Goal: Use online tool/utility

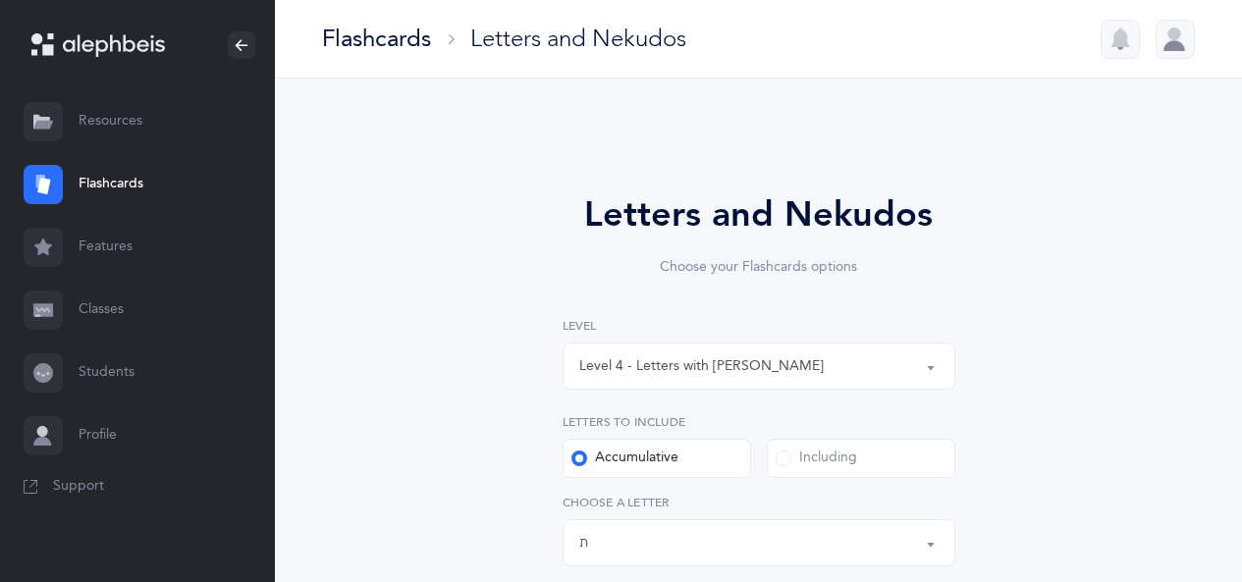
select select "4"
select select "27"
select select "single"
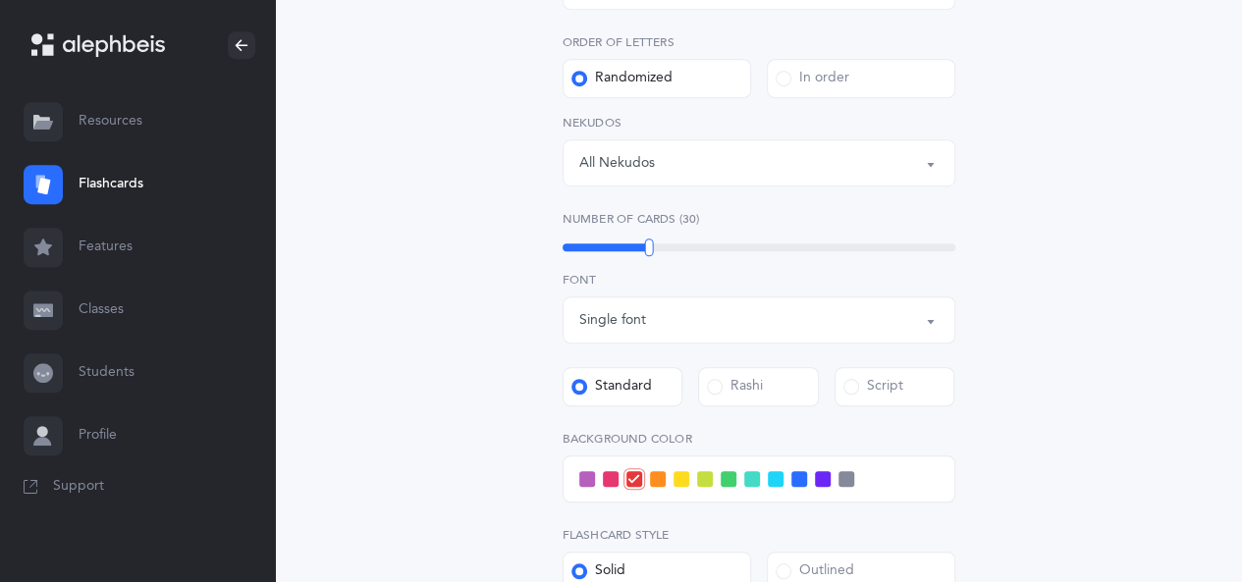
scroll to position [603, 0]
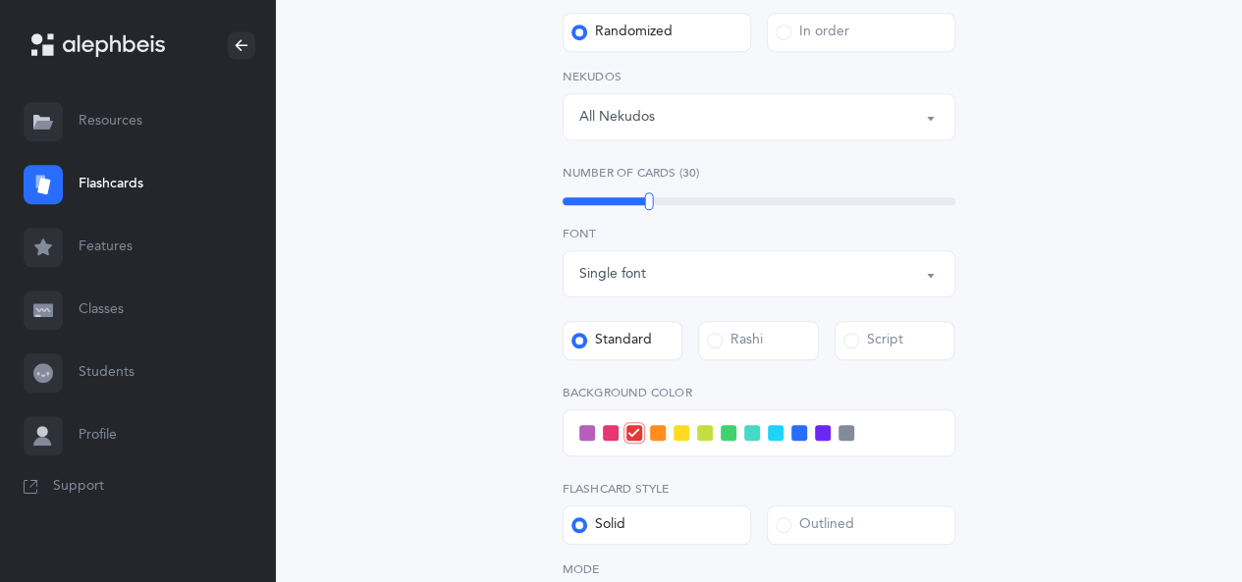
click at [613, 436] on span at bounding box center [611, 433] width 16 height 16
click at [0, 0] on input "checkbox" at bounding box center [0, 0] width 0 height 0
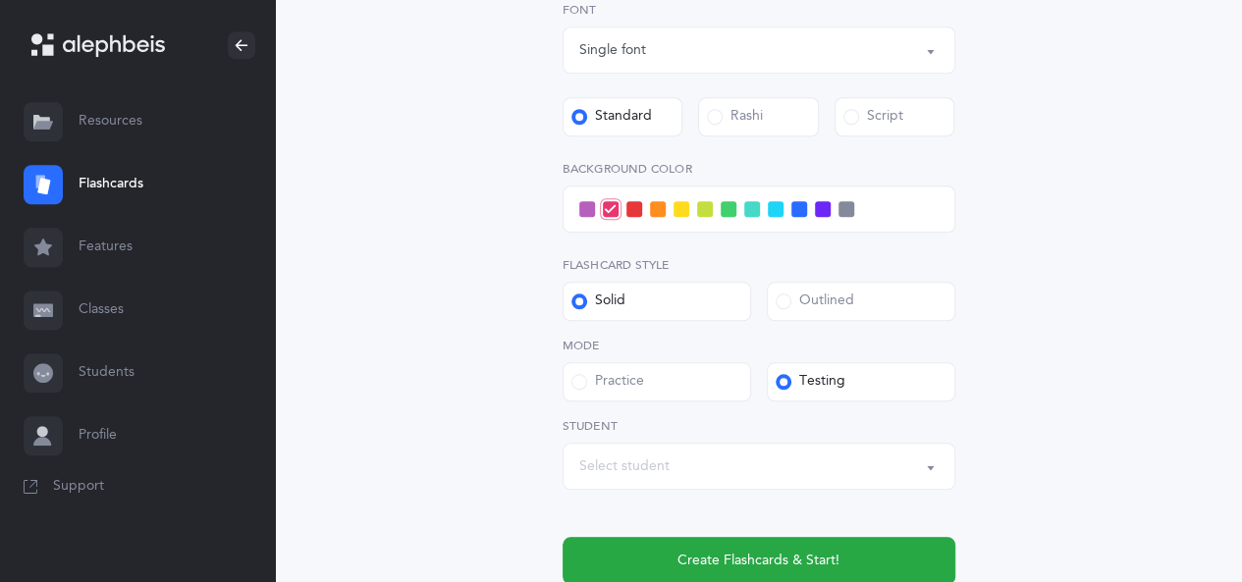
scroll to position [897, 0]
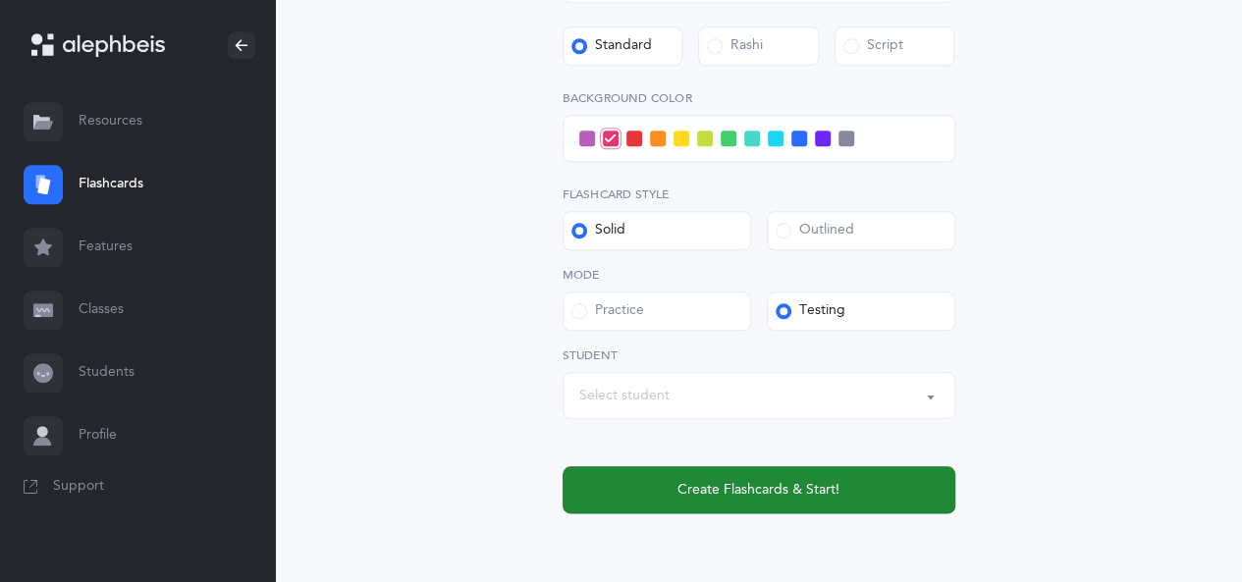
click at [795, 490] on span "Create Flashcards & Start!" at bounding box center [758, 490] width 162 height 21
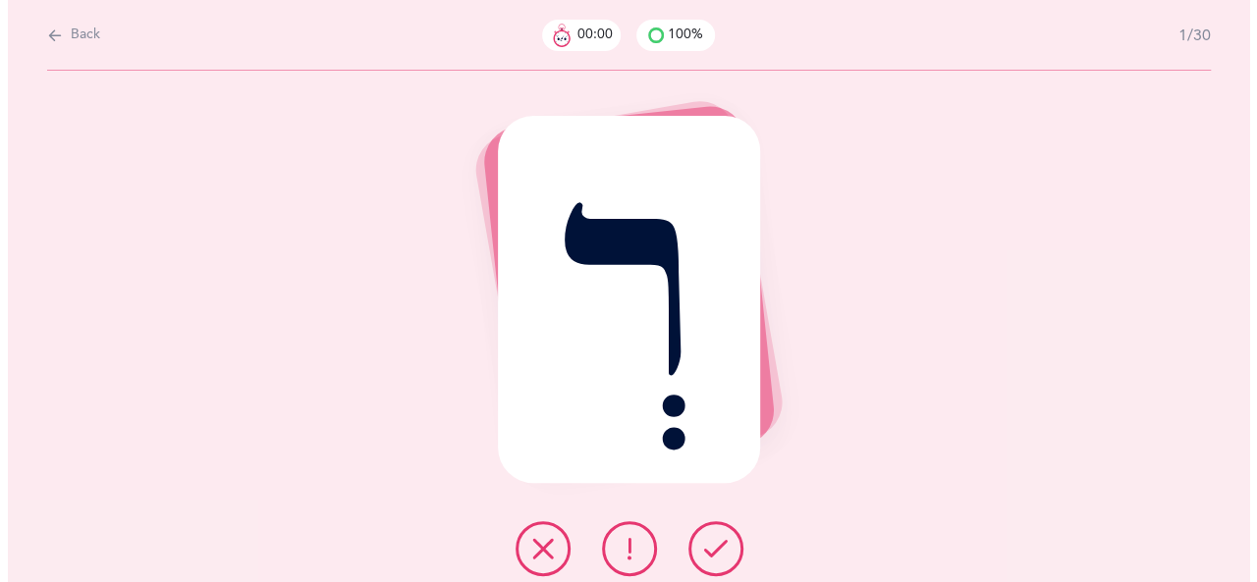
scroll to position [0, 0]
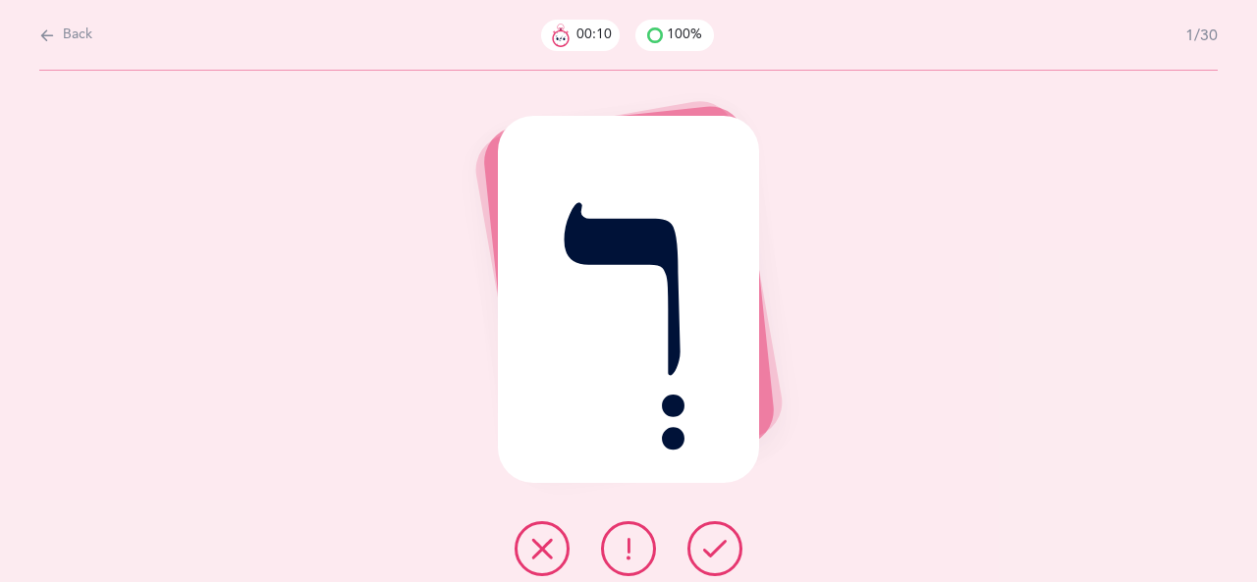
click at [544, 564] on button at bounding box center [541, 548] width 55 height 55
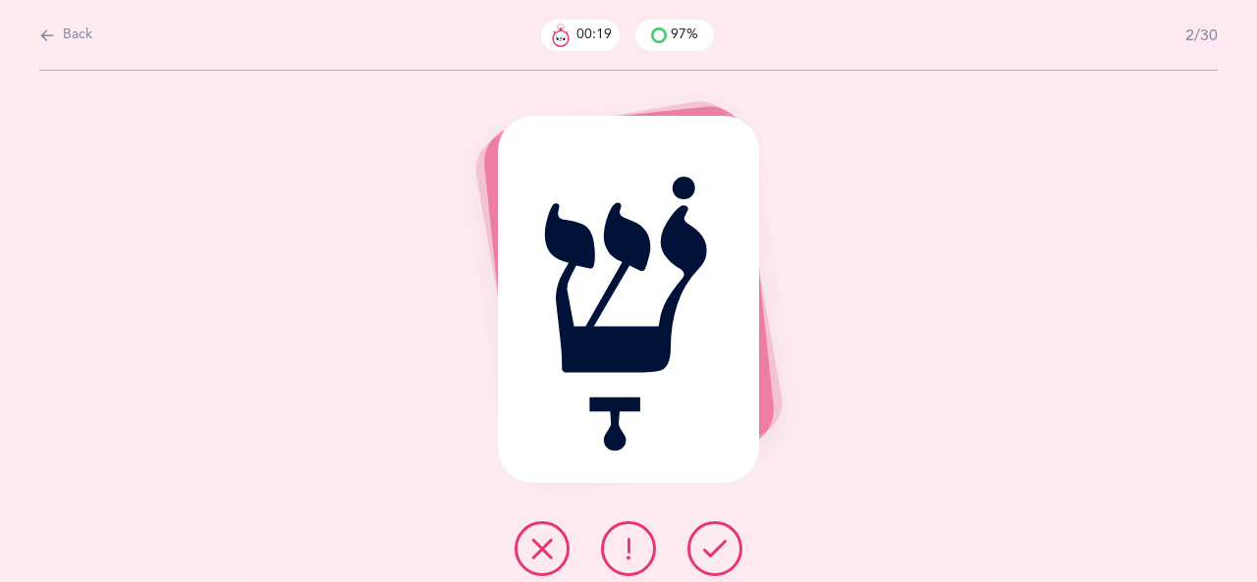
click at [701, 549] on button at bounding box center [714, 548] width 55 height 55
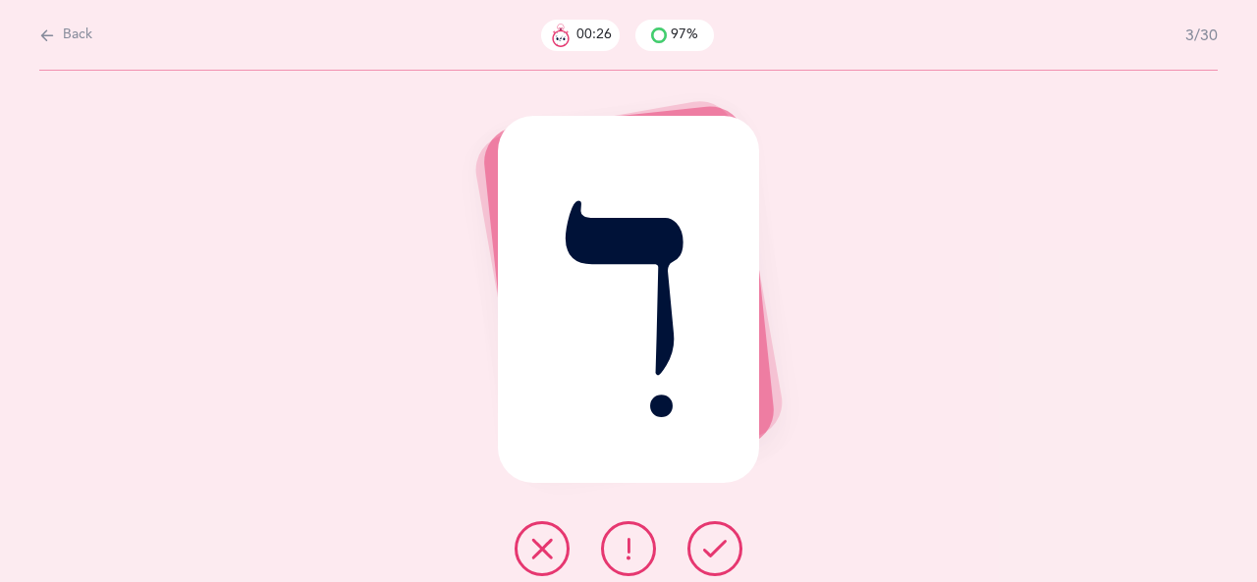
click at [556, 556] on button at bounding box center [541, 548] width 55 height 55
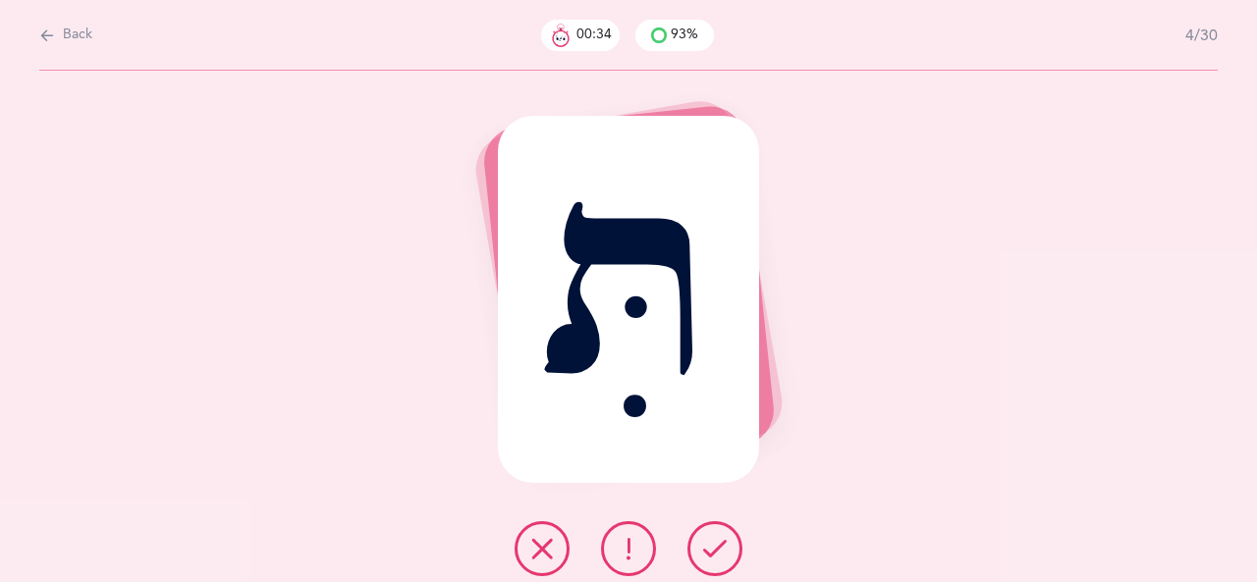
click at [556, 557] on button at bounding box center [541, 548] width 55 height 55
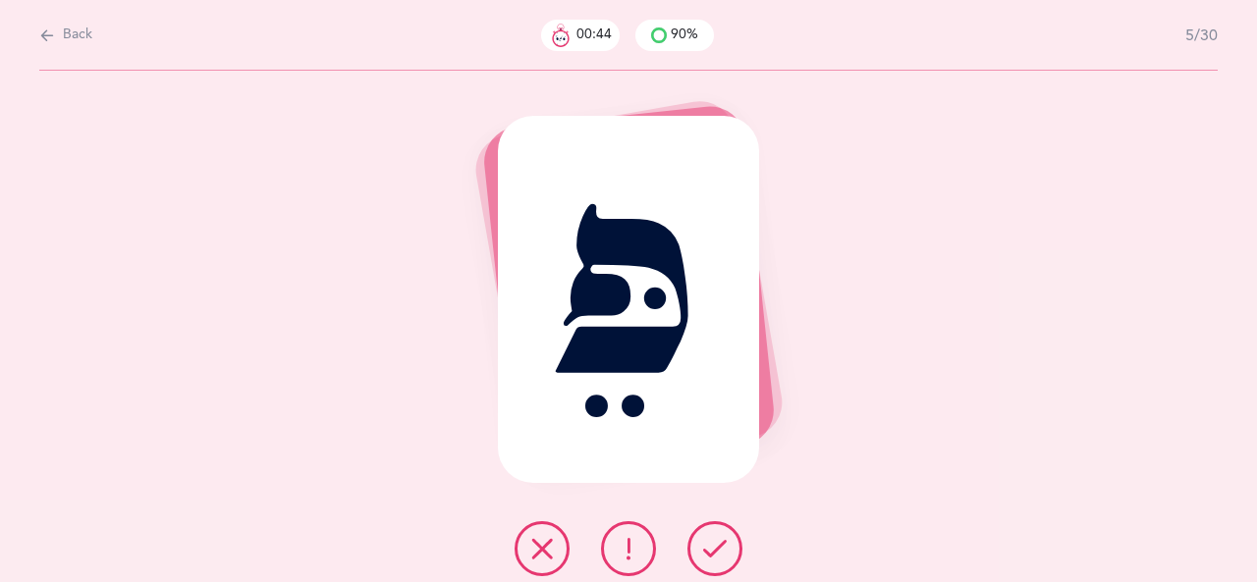
click at [689, 542] on button at bounding box center [714, 548] width 55 height 55
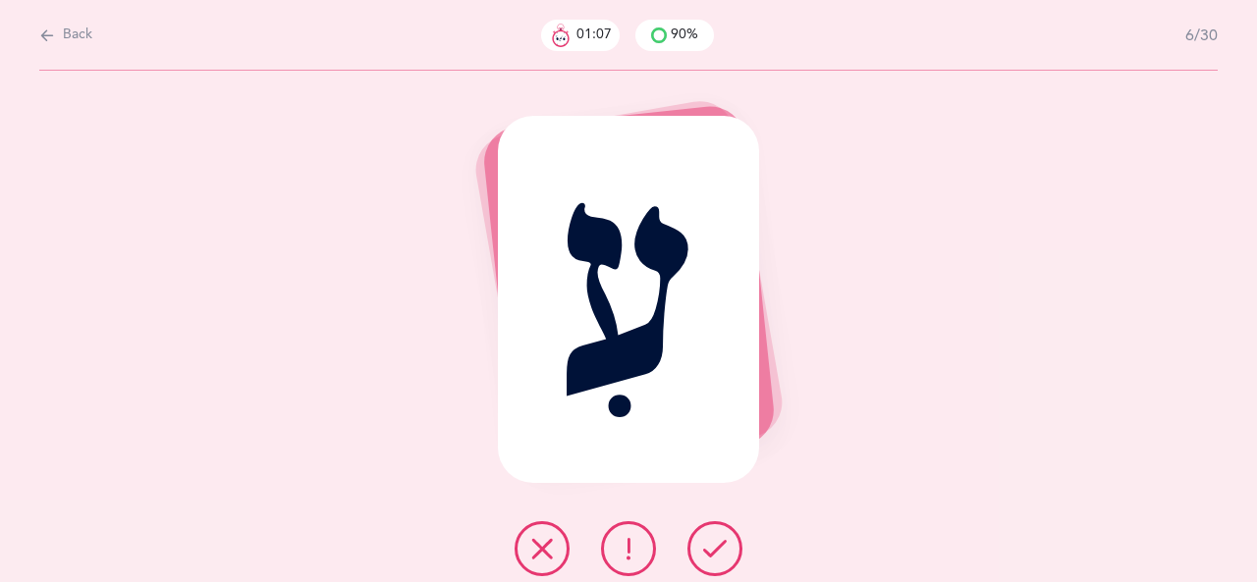
click at [701, 542] on button at bounding box center [714, 548] width 55 height 55
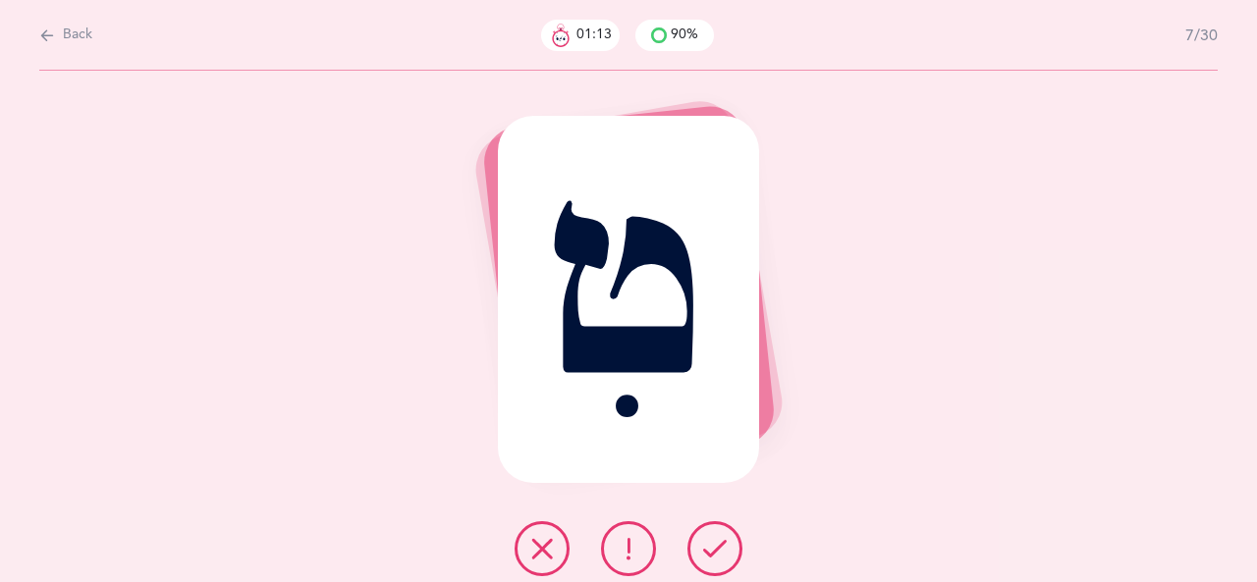
click at [548, 555] on icon at bounding box center [542, 549] width 24 height 24
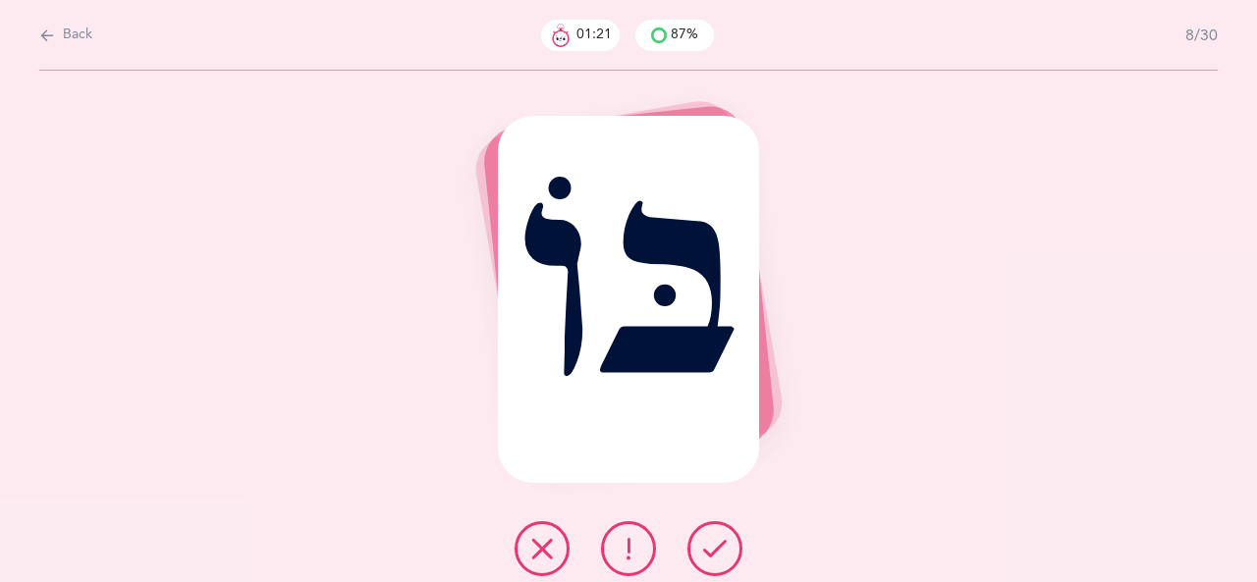
click at [538, 552] on icon at bounding box center [542, 549] width 24 height 24
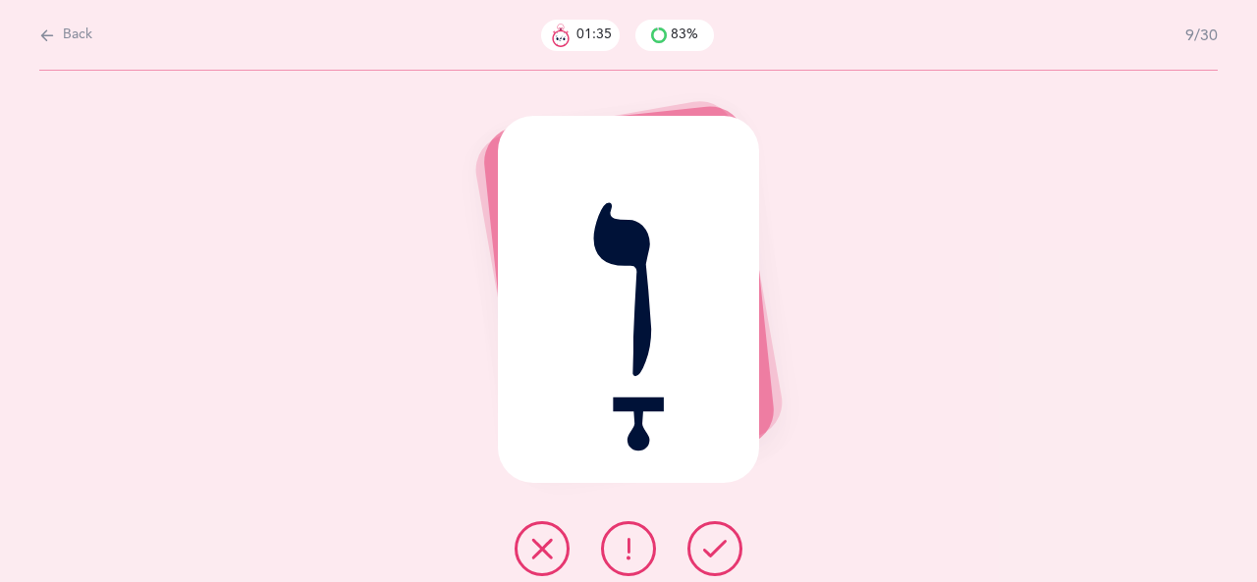
click at [706, 553] on icon at bounding box center [715, 549] width 24 height 24
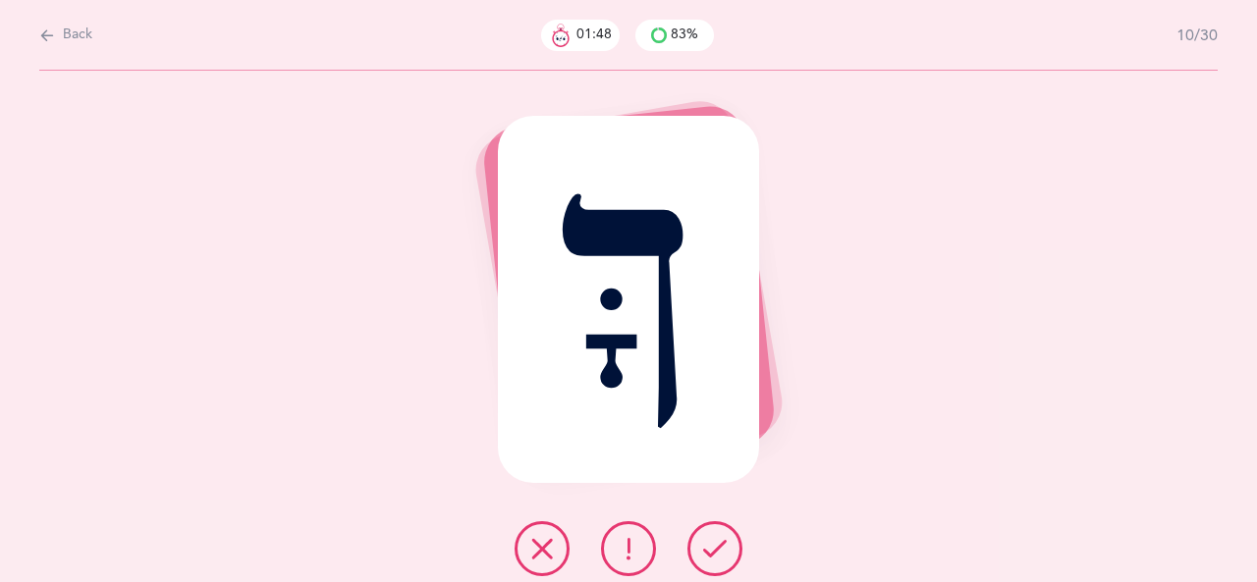
click at [732, 542] on button at bounding box center [714, 548] width 55 height 55
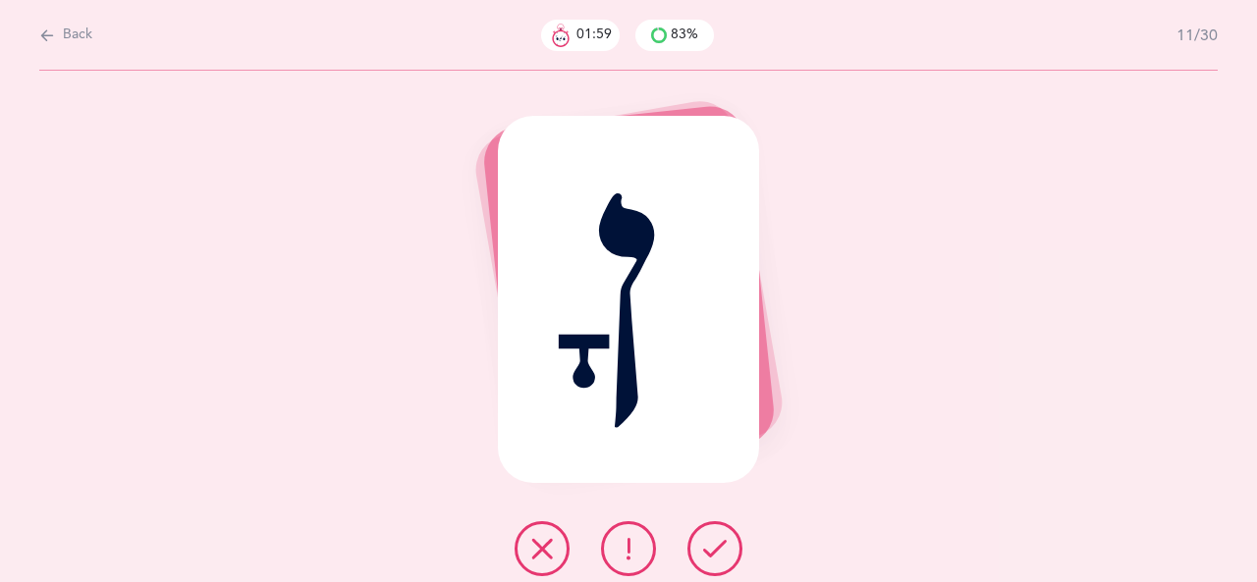
click at [540, 546] on icon at bounding box center [542, 549] width 24 height 24
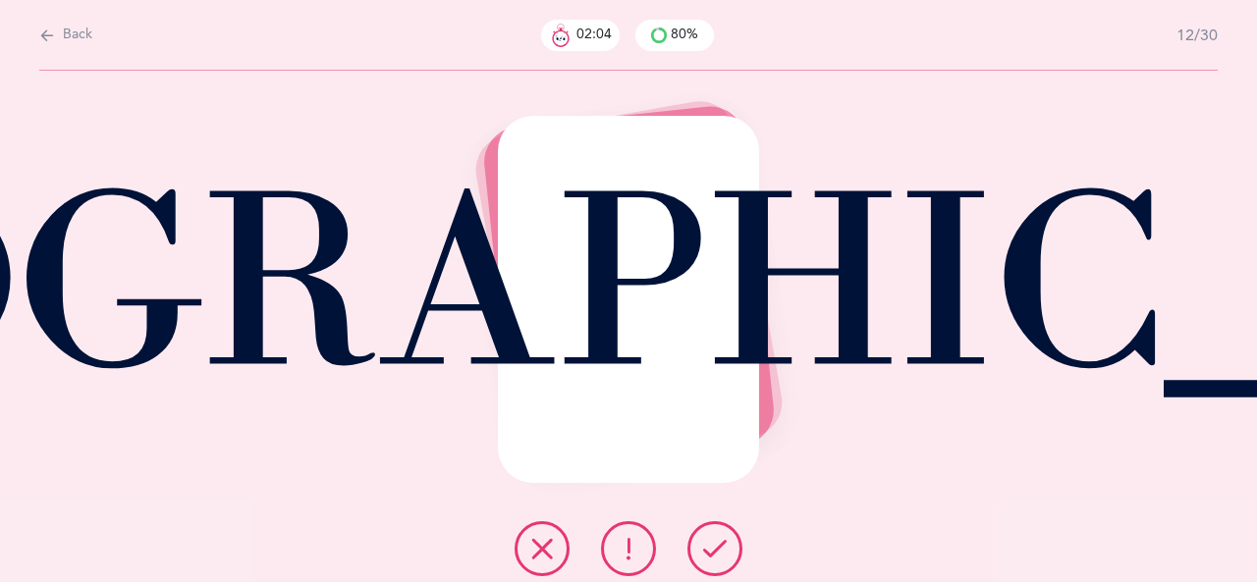
click at [523, 555] on button at bounding box center [541, 548] width 55 height 55
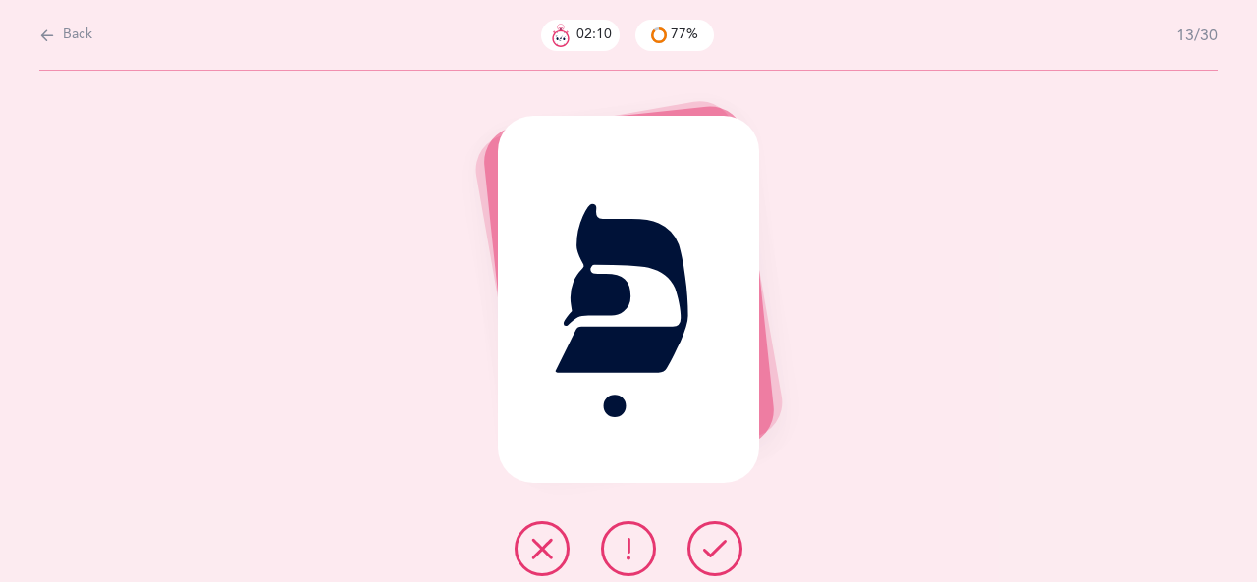
click at [534, 551] on icon at bounding box center [542, 549] width 24 height 24
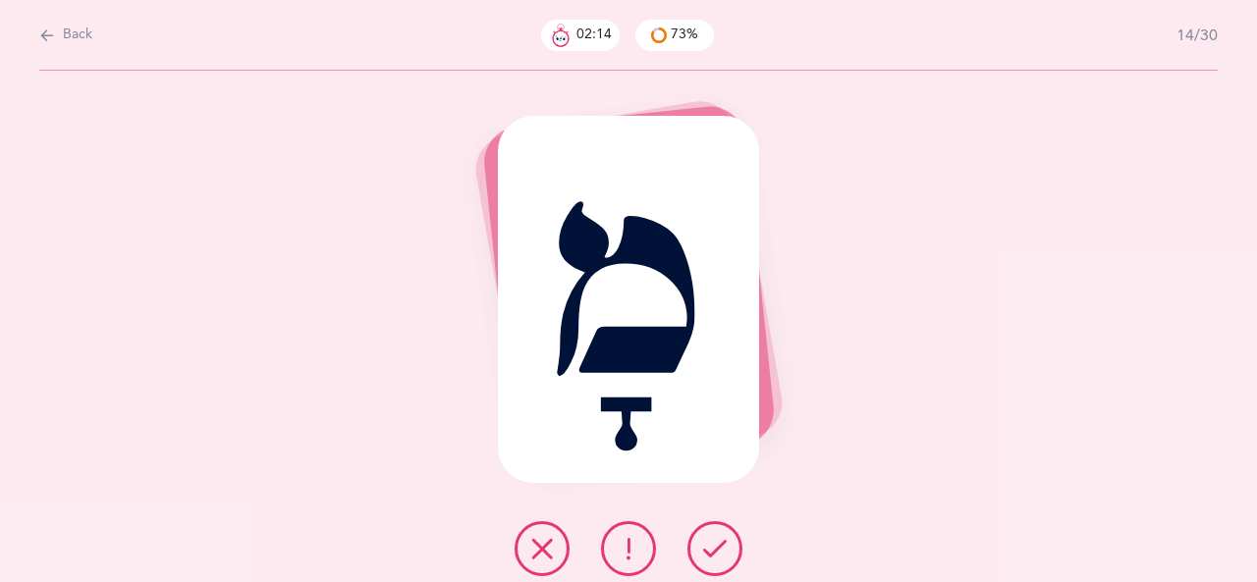
drag, startPoint x: 707, startPoint y: 554, endPoint x: 723, endPoint y: 553, distance: 15.7
click at [707, 554] on icon at bounding box center [715, 549] width 24 height 24
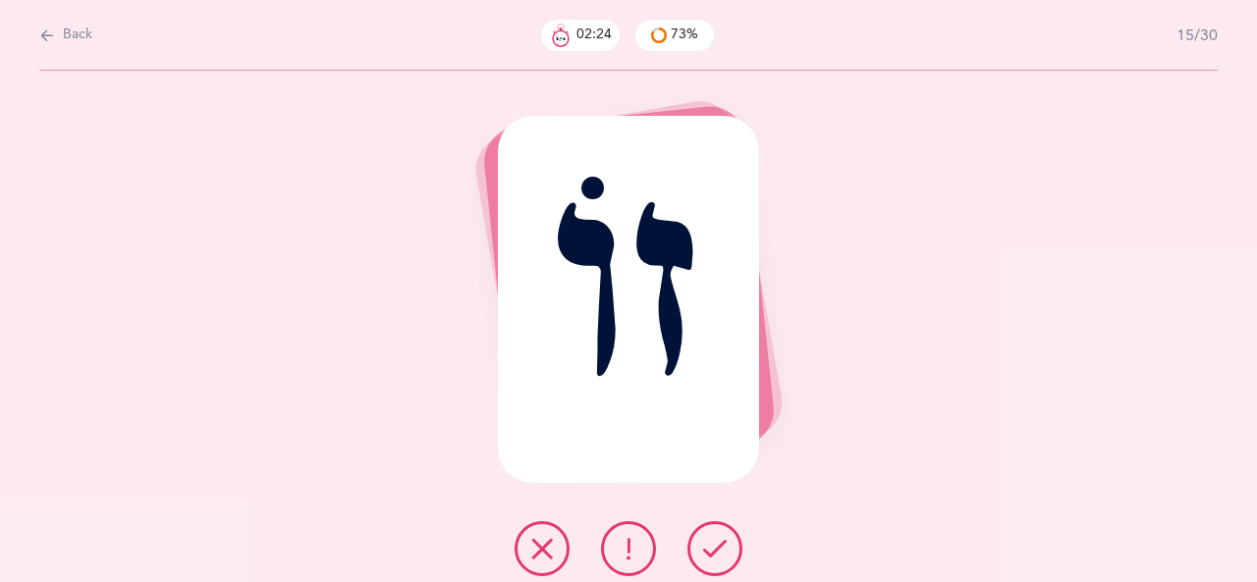
click at [548, 547] on icon at bounding box center [542, 549] width 24 height 24
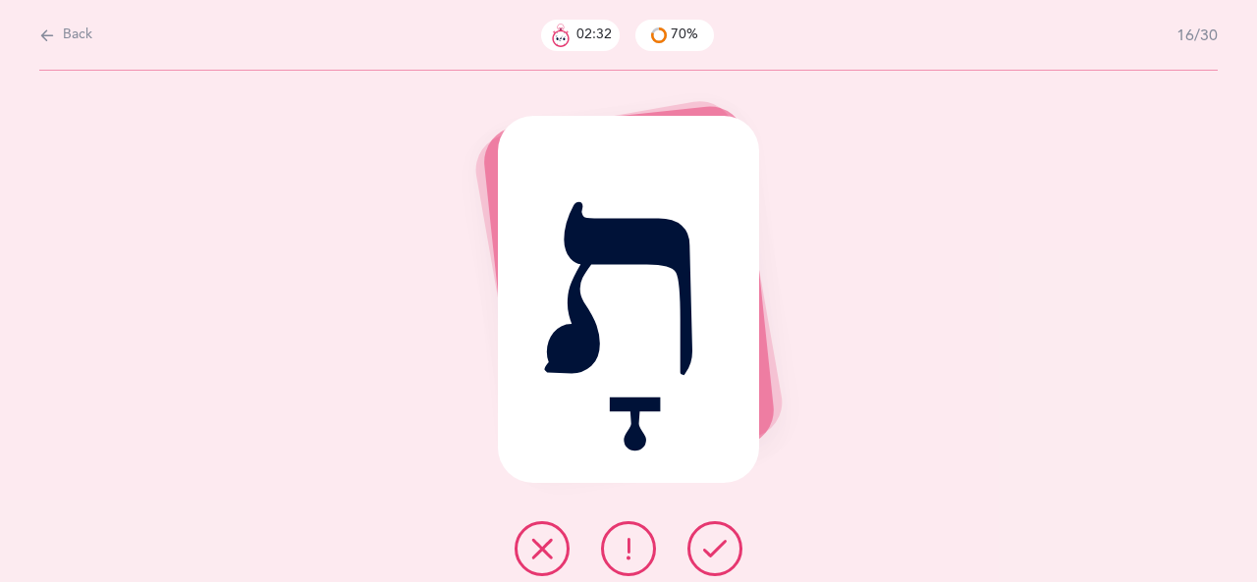
click at [553, 553] on icon at bounding box center [542, 549] width 24 height 24
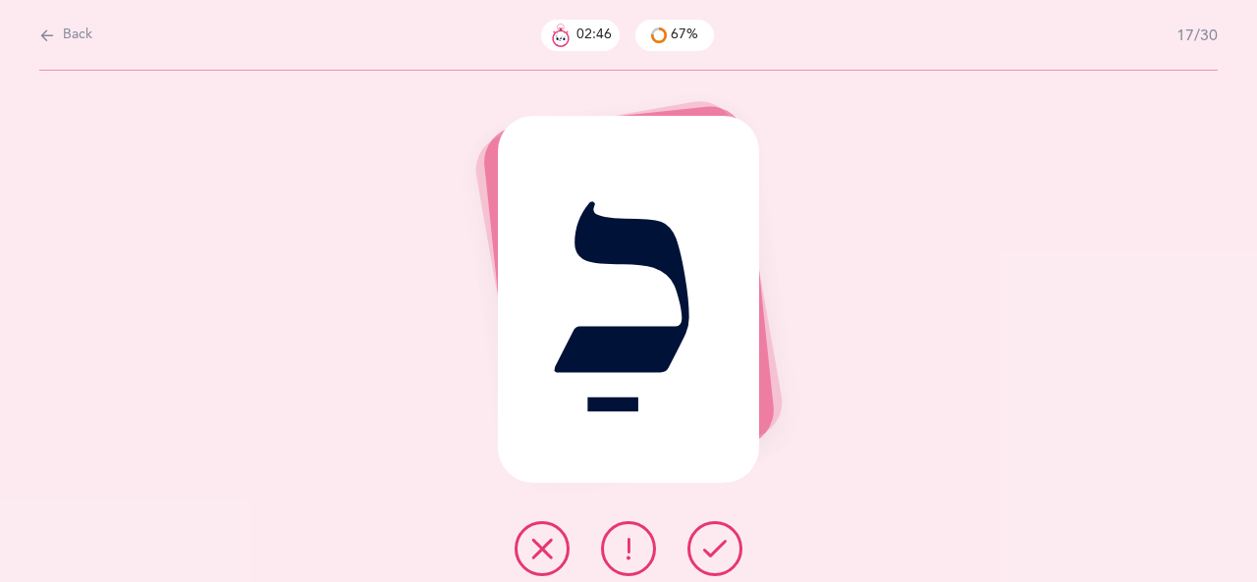
click at [544, 555] on icon at bounding box center [542, 549] width 24 height 24
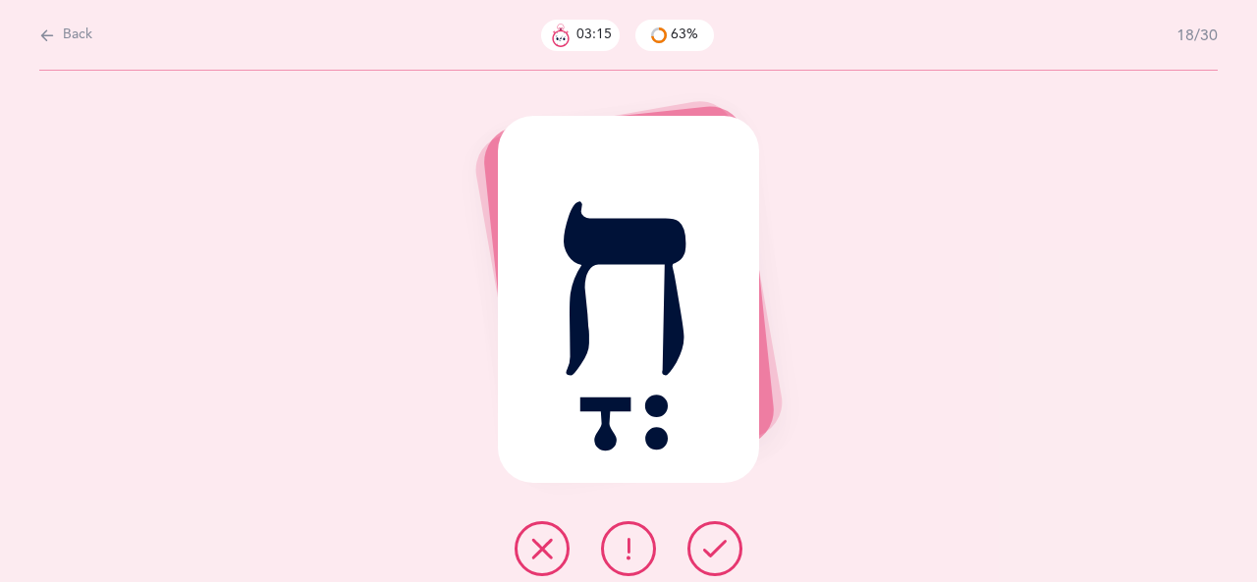
click at [550, 559] on icon at bounding box center [542, 549] width 24 height 24
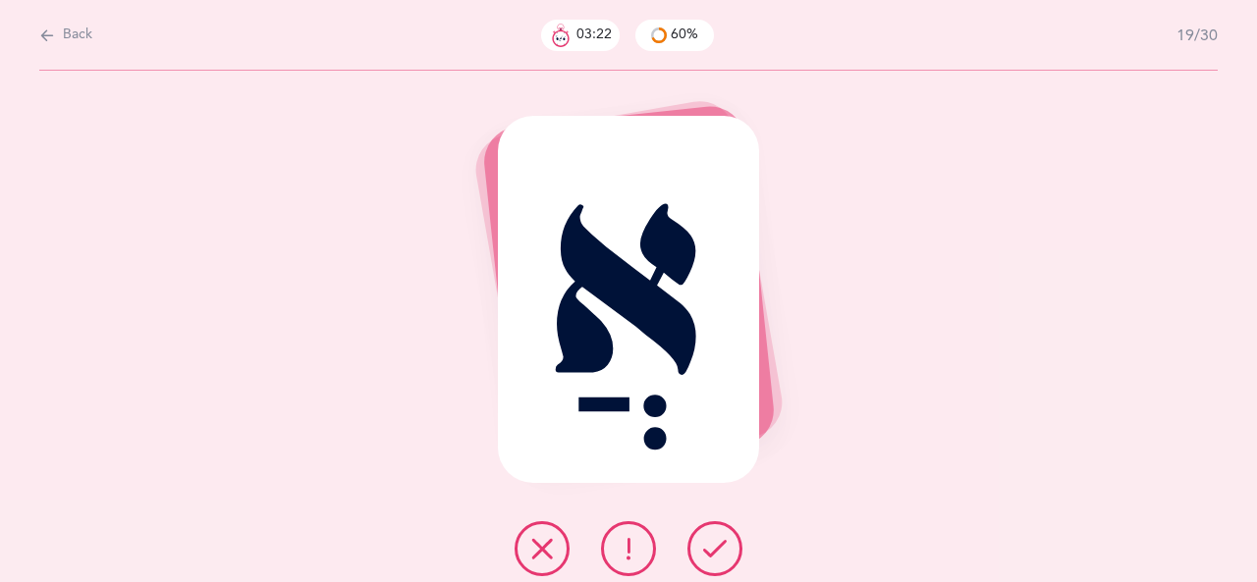
click at [723, 545] on icon at bounding box center [715, 549] width 24 height 24
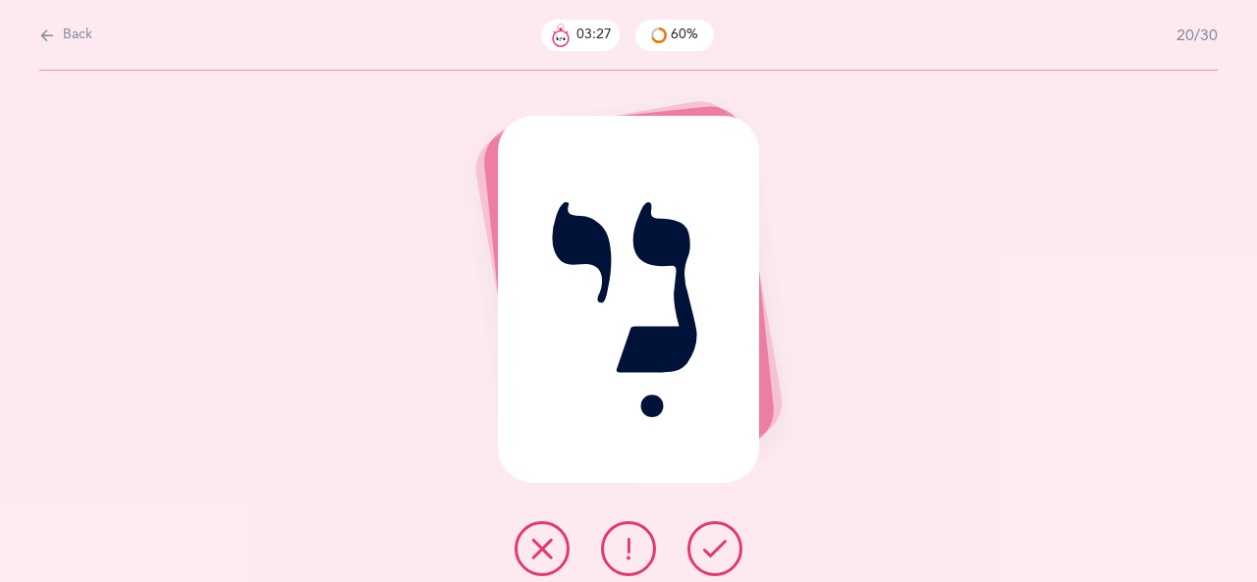
click at [555, 552] on button at bounding box center [541, 548] width 55 height 55
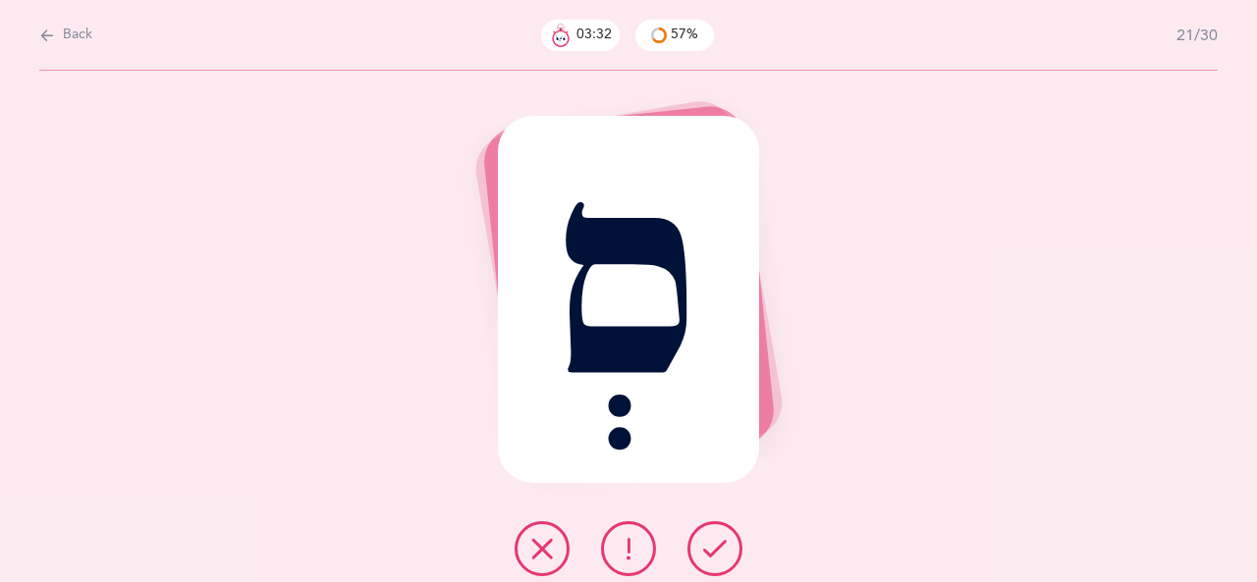
click at [553, 554] on icon at bounding box center [542, 549] width 24 height 24
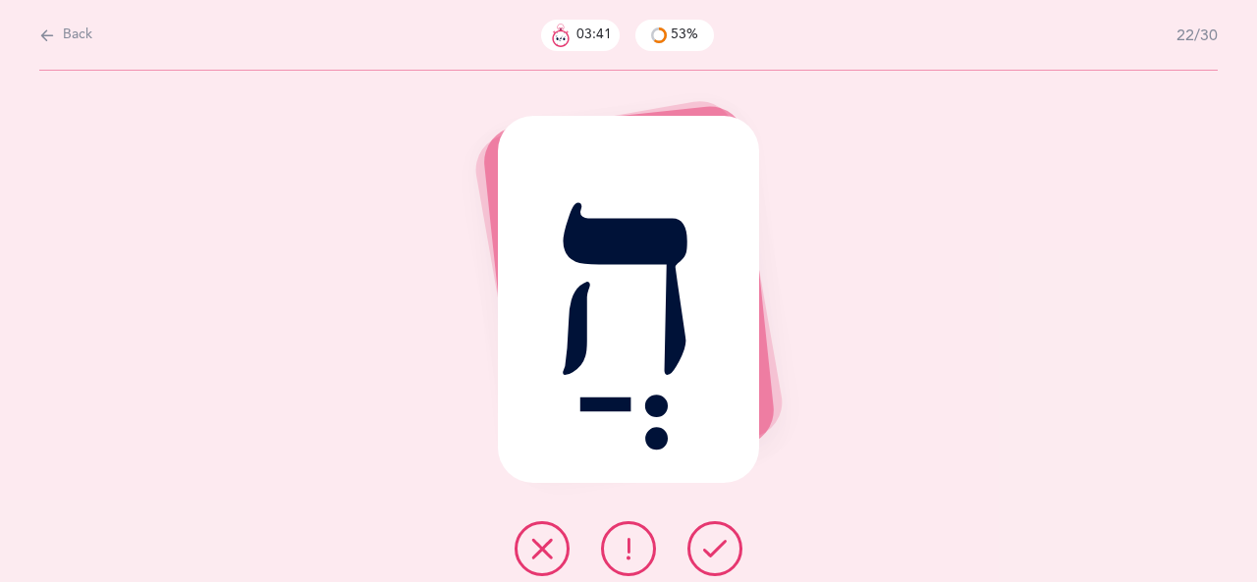
click at [550, 551] on icon at bounding box center [542, 549] width 24 height 24
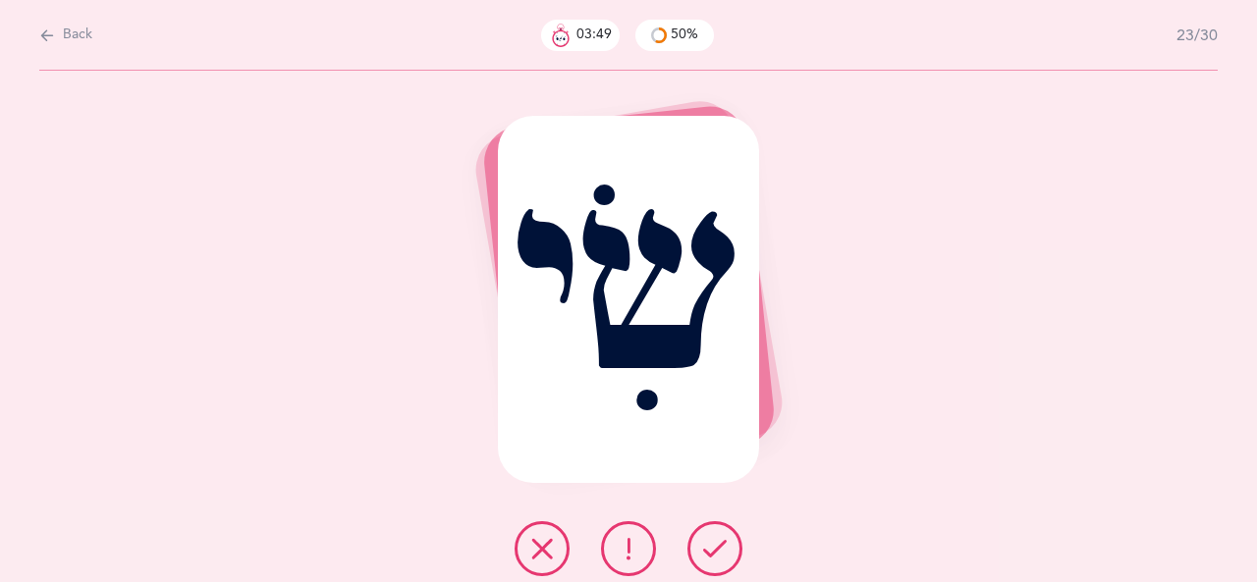
drag, startPoint x: 556, startPoint y: 551, endPoint x: 569, endPoint y: 547, distance: 14.3
click at [556, 551] on button at bounding box center [541, 548] width 55 height 55
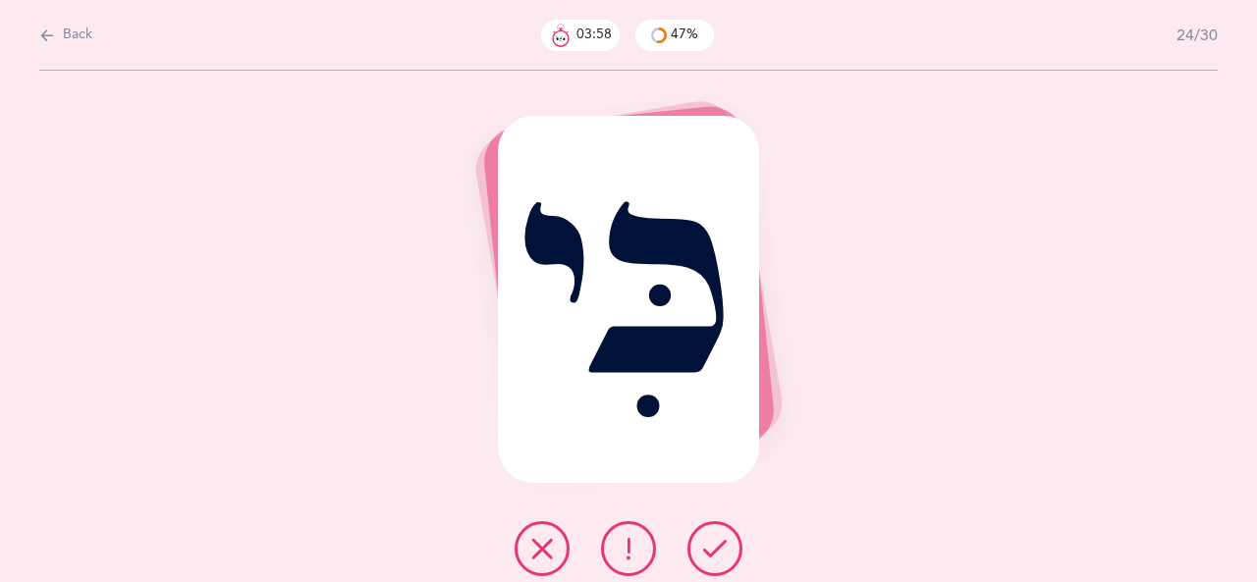
click at [552, 548] on icon at bounding box center [542, 549] width 24 height 24
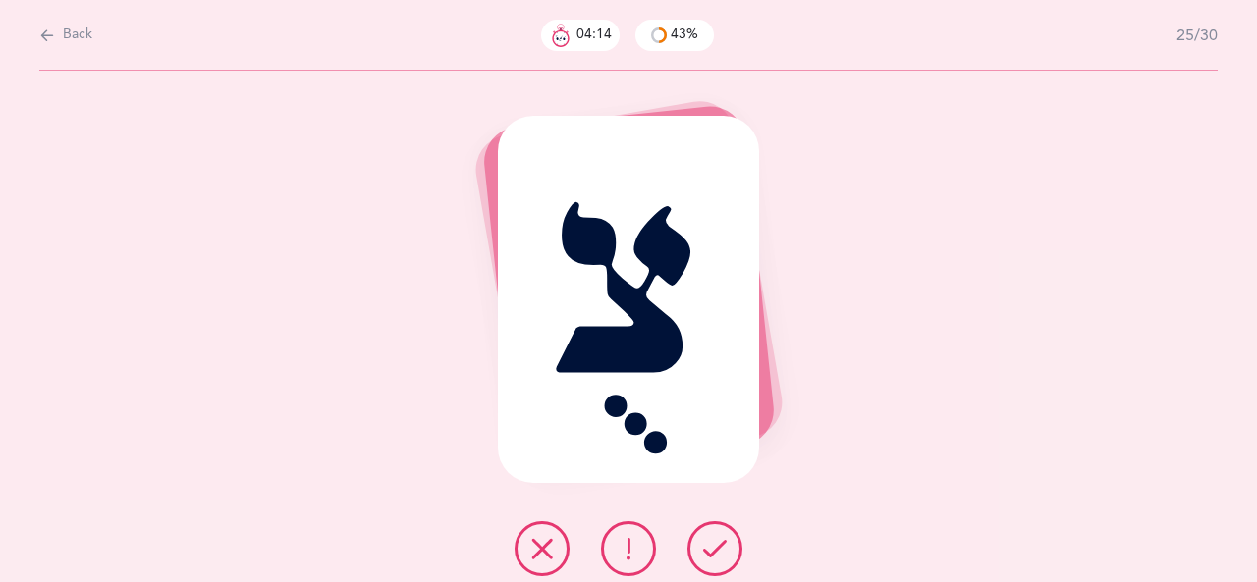
click at [552, 533] on button at bounding box center [541, 548] width 55 height 55
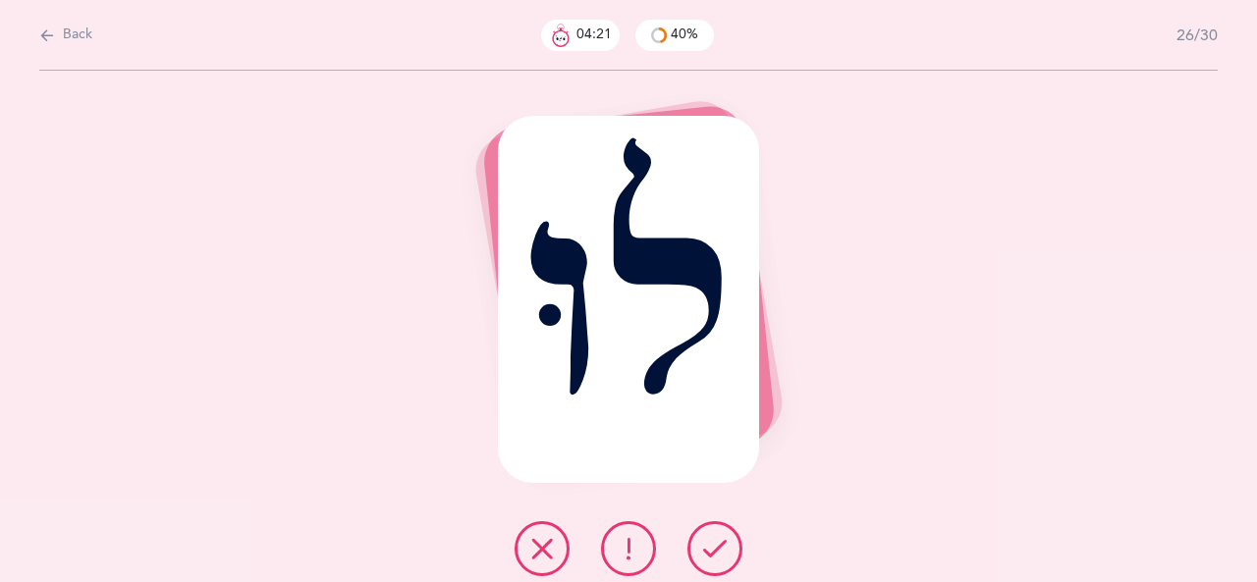
drag, startPoint x: 538, startPoint y: 547, endPoint x: 553, endPoint y: 537, distance: 17.7
click at [538, 547] on icon at bounding box center [542, 549] width 24 height 24
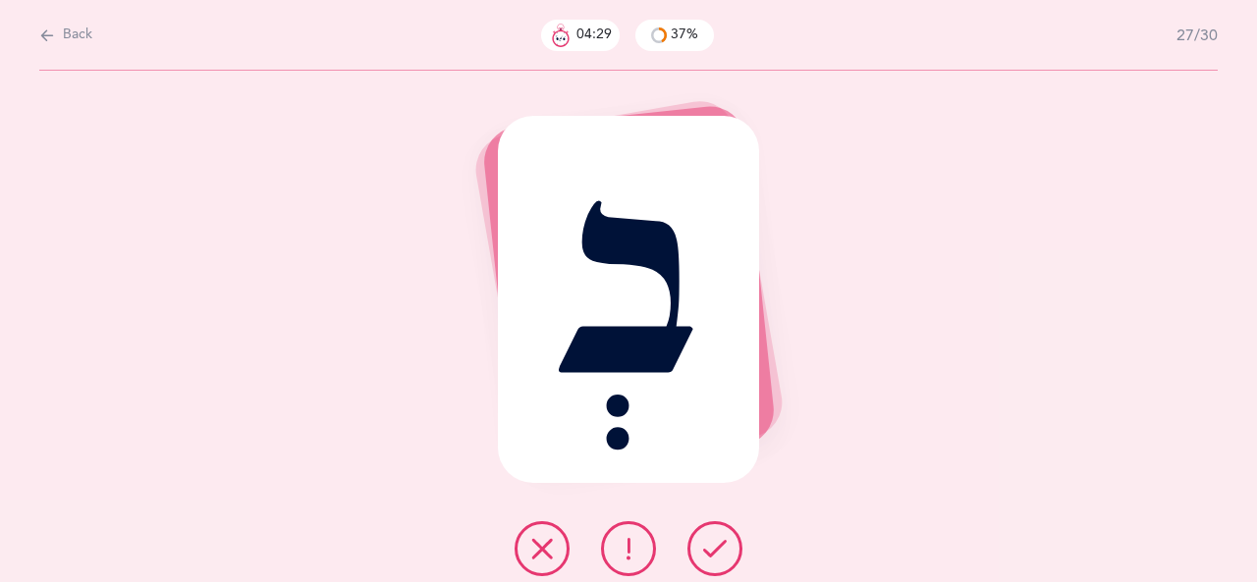
click at [550, 545] on icon at bounding box center [542, 549] width 24 height 24
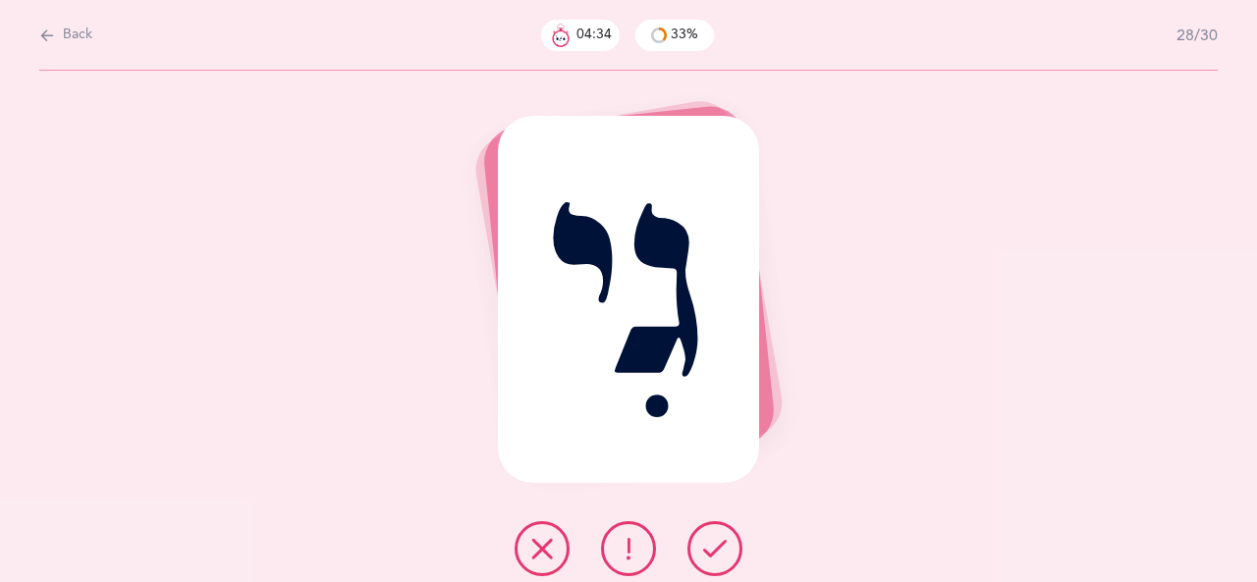
drag, startPoint x: 540, startPoint y: 550, endPoint x: 550, endPoint y: 544, distance: 11.4
click at [540, 550] on icon at bounding box center [542, 549] width 24 height 24
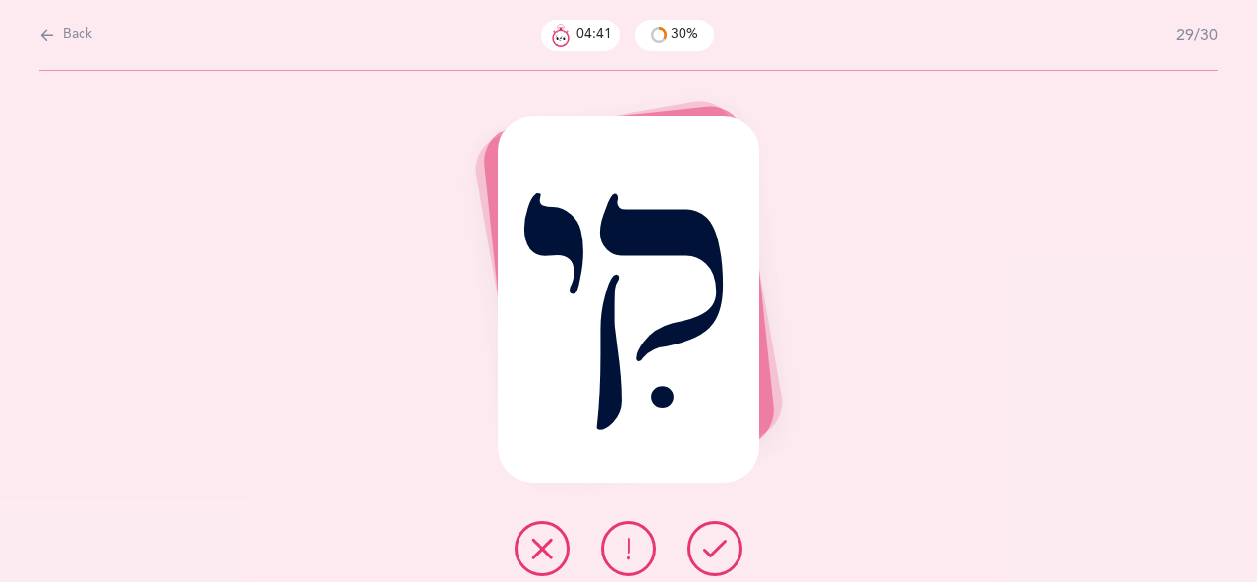
click at [544, 557] on icon at bounding box center [542, 549] width 24 height 24
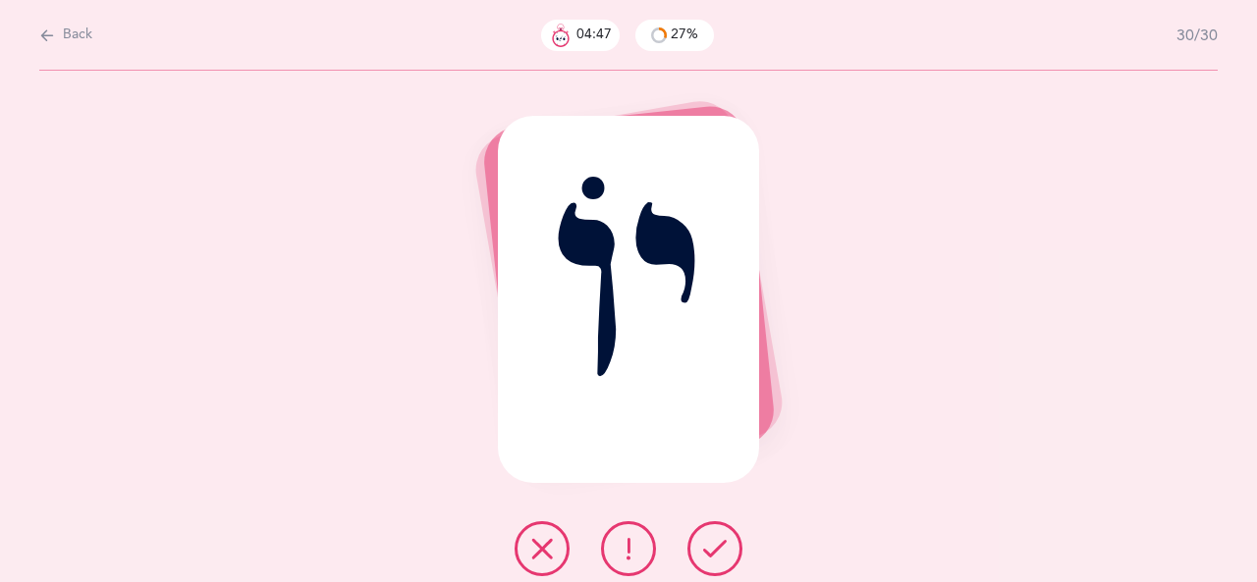
click at [715, 557] on icon at bounding box center [715, 549] width 24 height 24
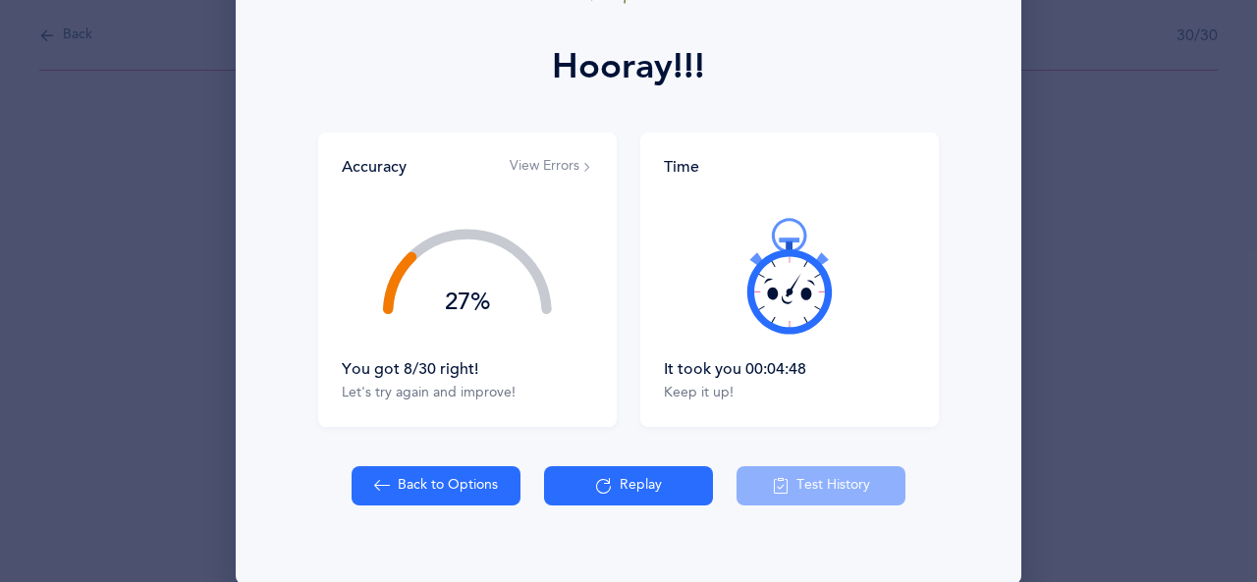
scroll to position [281, 0]
